Goal: Information Seeking & Learning: Learn about a topic

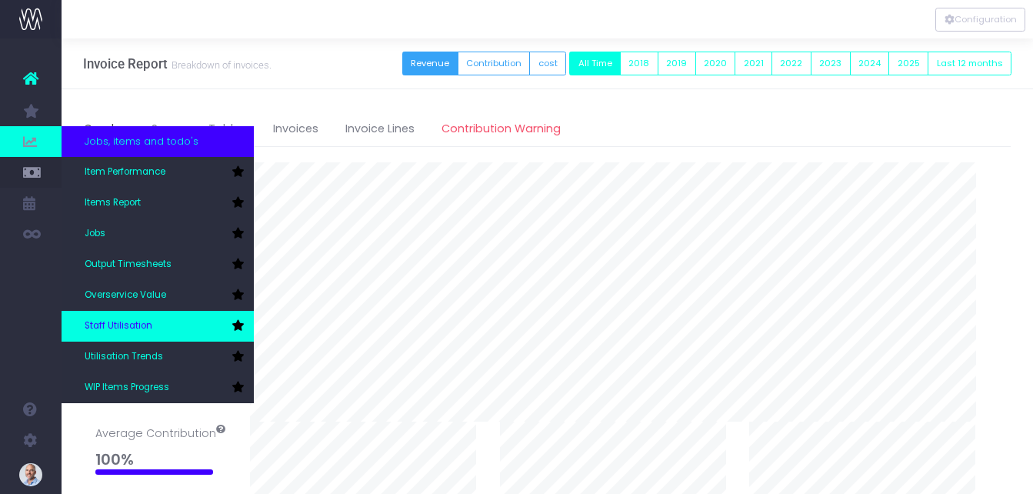
click at [129, 319] on span "Staff Utilisation" at bounding box center [119, 326] width 68 height 14
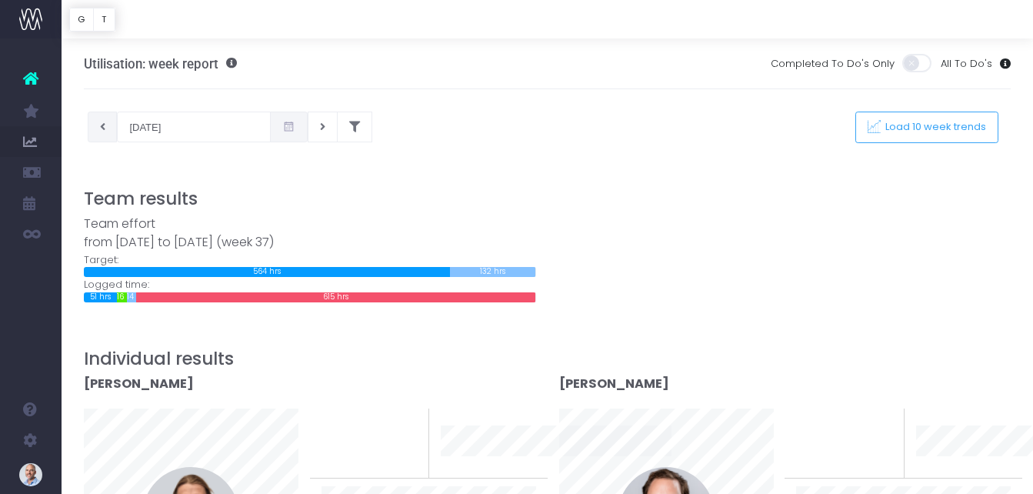
click at [98, 133] on button at bounding box center [103, 126] width 30 height 31
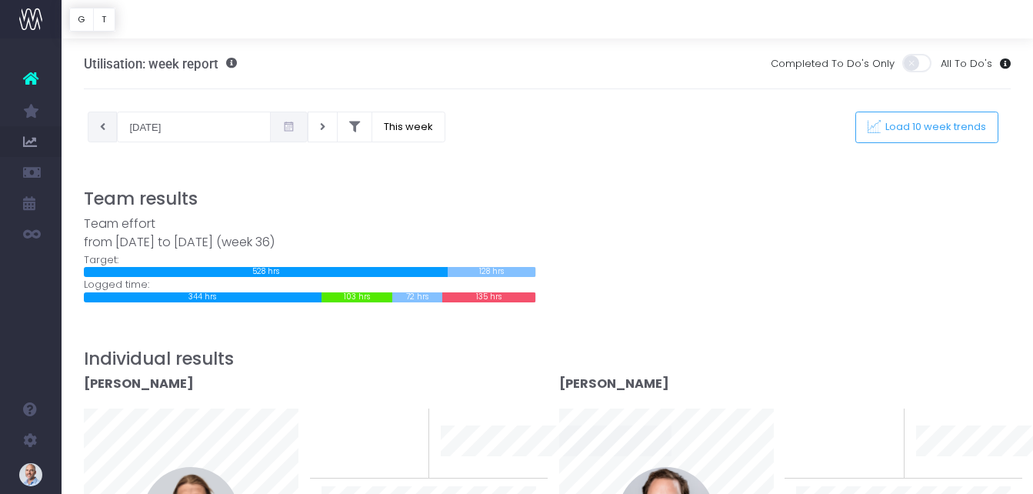
click at [109, 131] on button at bounding box center [103, 126] width 30 height 31
click at [98, 128] on button at bounding box center [103, 126] width 30 height 31
type input "19-08-2025"
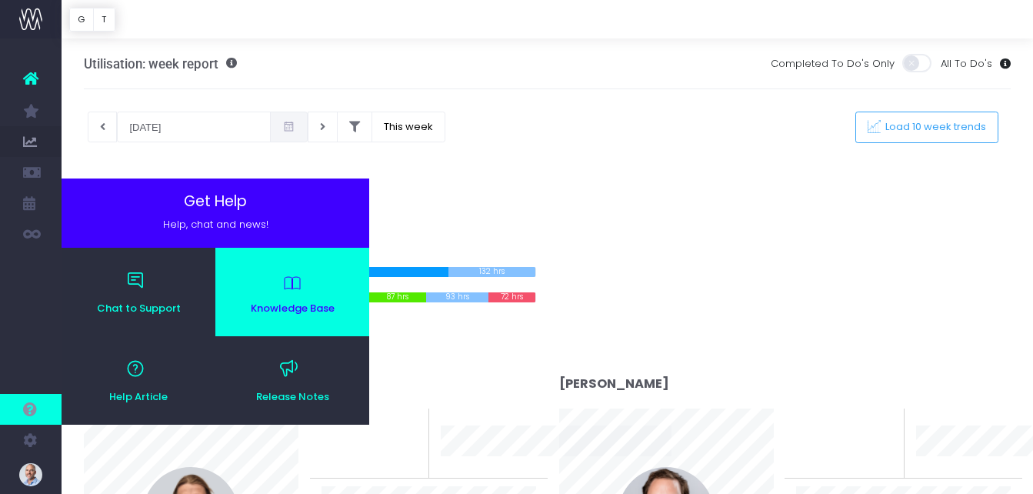
click at [265, 309] on span "Knowledge Base" at bounding box center [292, 308] width 139 height 10
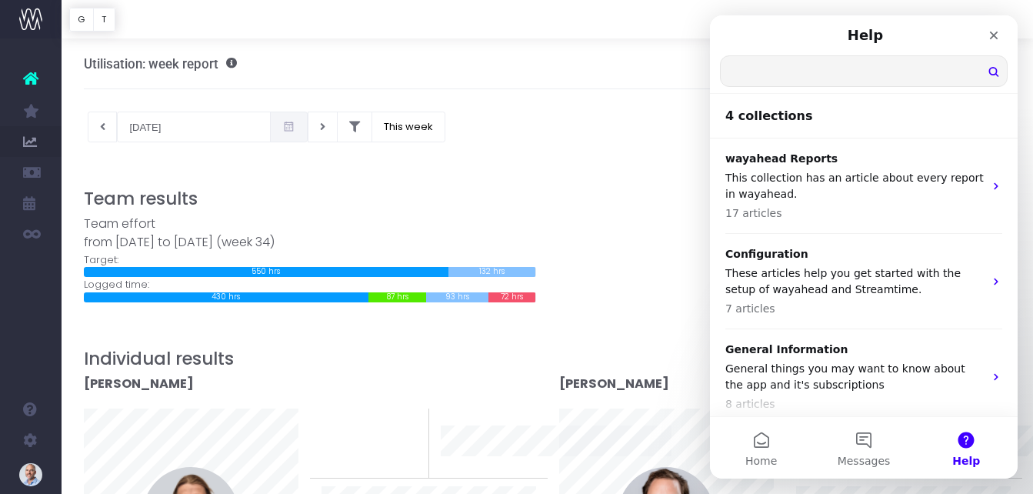
click at [810, 78] on input "Search for help" at bounding box center [863, 71] width 286 height 30
type input "timesheet reports"
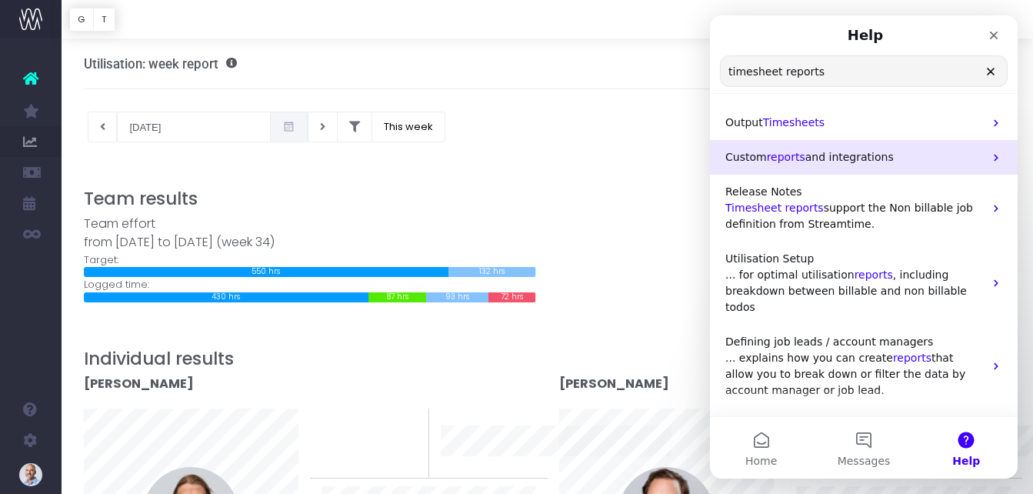
click at [787, 158] on span "reports" at bounding box center [786, 157] width 38 height 12
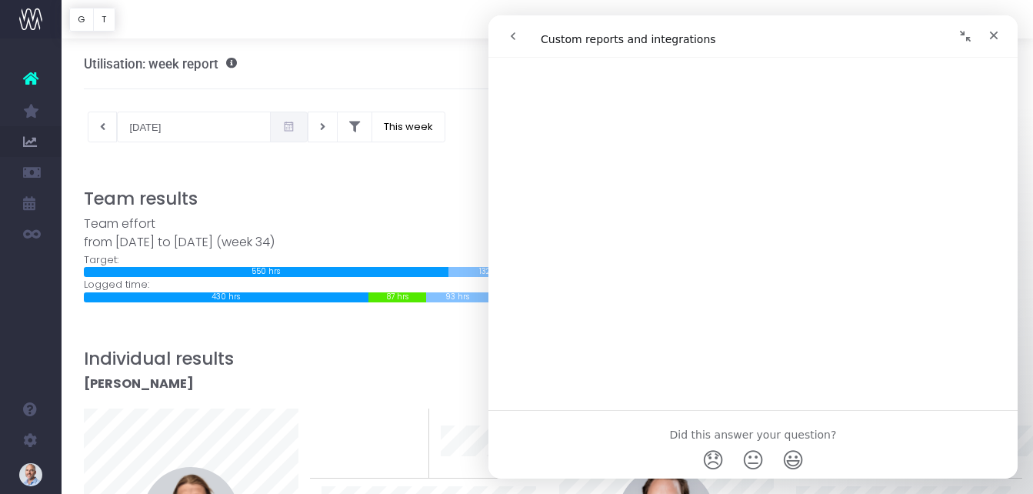
scroll to position [1034, 0]
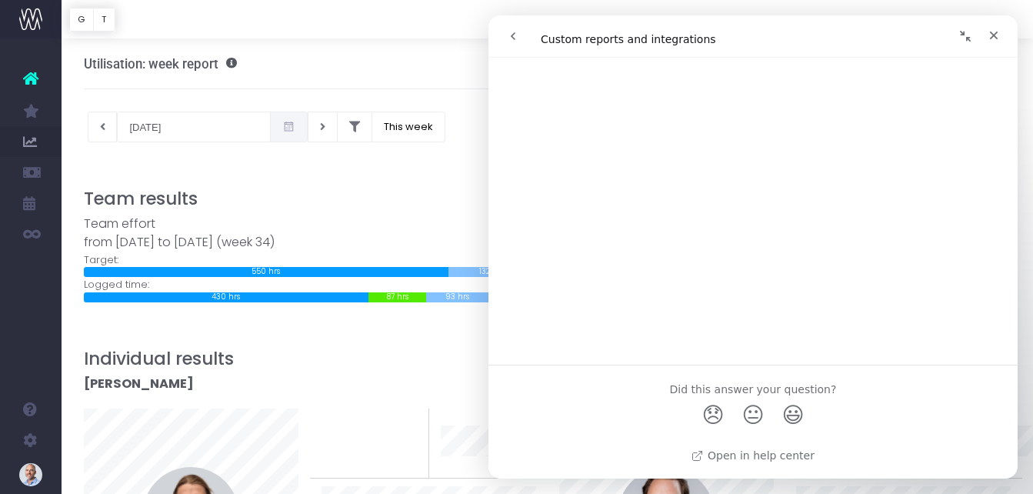
click at [468, 199] on h3 "Team results" at bounding box center [547, 198] width 927 height 21
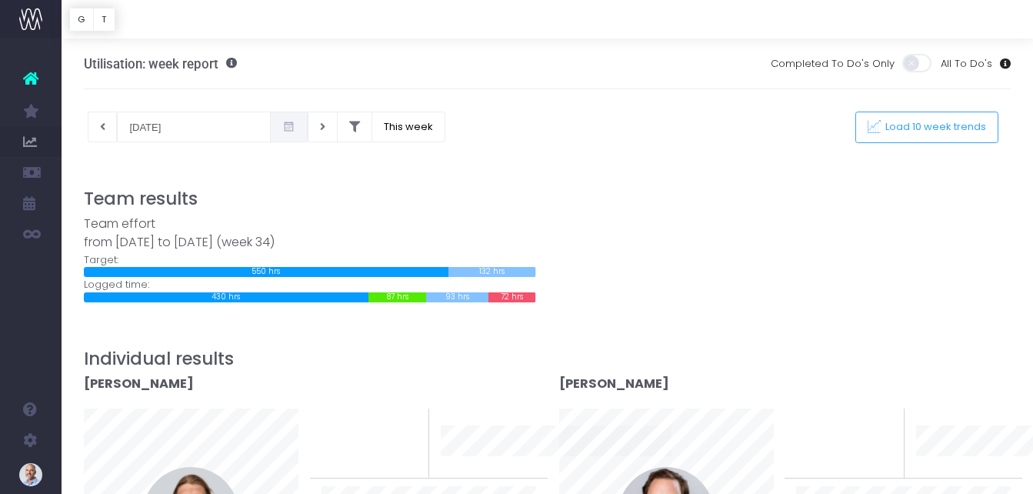
scroll to position [0, 0]
